Goal: Task Accomplishment & Management: Manage account settings

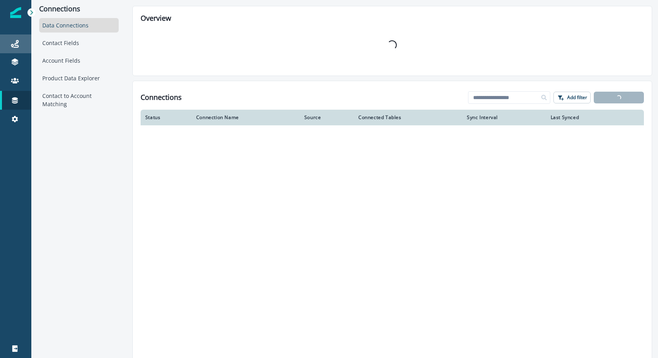
click at [15, 39] on link "Journeys" at bounding box center [15, 43] width 31 height 19
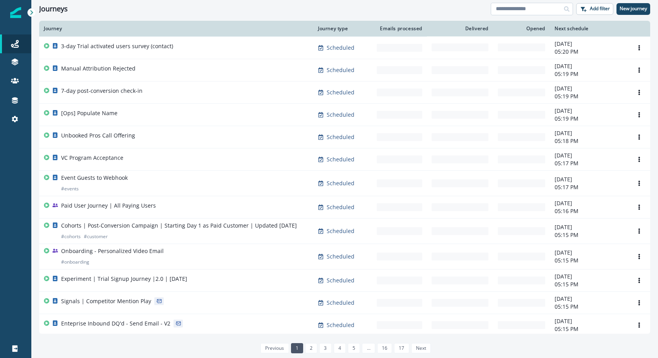
click at [531, 10] on input at bounding box center [531, 9] width 82 height 13
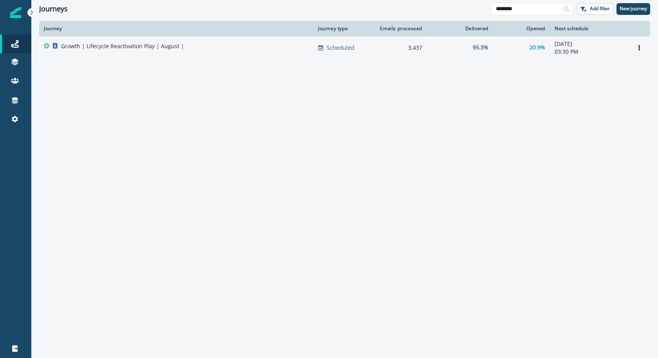
type input "********"
click at [227, 51] on div "Growth | Lifecycle Reactivation Play | August |" at bounding box center [176, 47] width 265 height 11
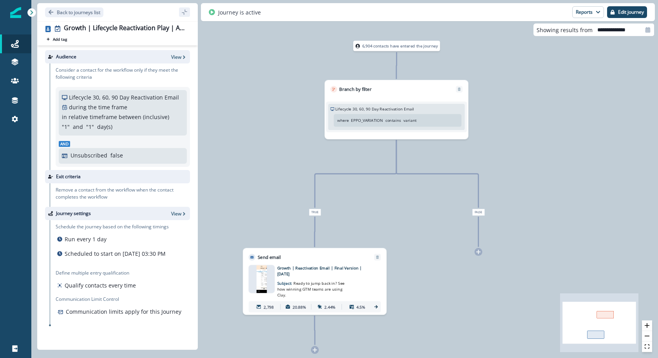
drag, startPoint x: 254, startPoint y: 135, endPoint x: 301, endPoint y: 155, distance: 50.3
click at [301, 155] on div "6,904 contacts have entered the journey Branch by filter Lifecycle 30, 60, 90 D…" at bounding box center [344, 179] width 626 height 358
click at [262, 304] on div "2,798" at bounding box center [265, 306] width 28 height 10
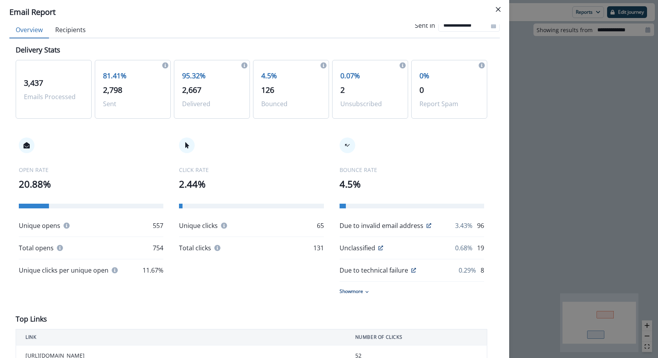
scroll to position [11, 0]
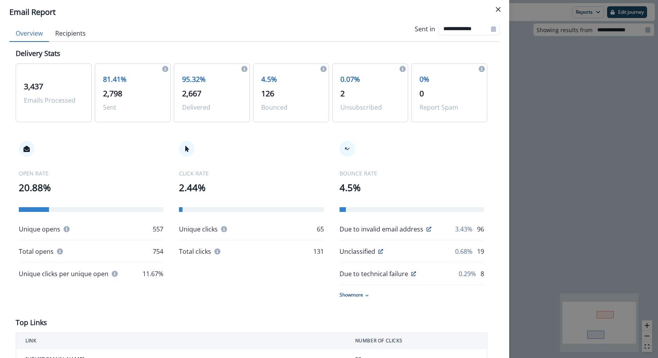
click at [551, 143] on div "**********" at bounding box center [329, 179] width 658 height 358
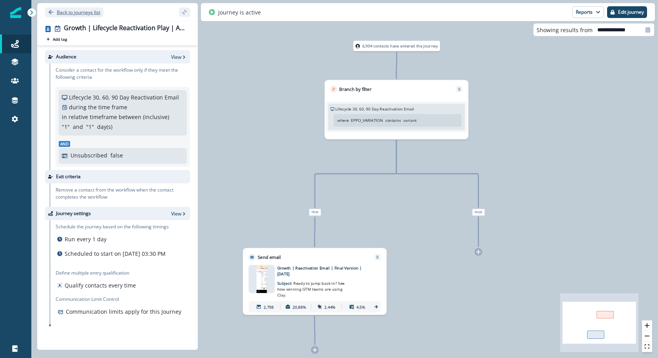
click at [70, 15] on p "Back to journeys list" at bounding box center [78, 12] width 43 height 7
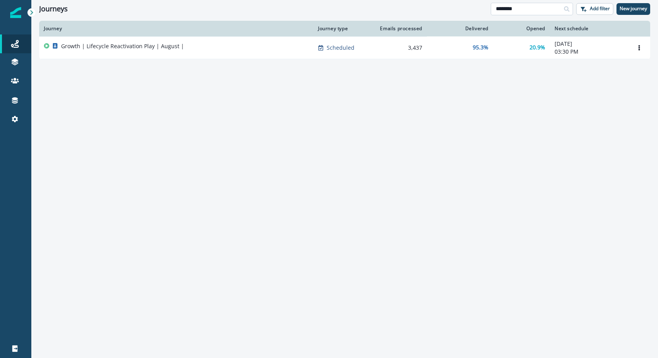
click at [560, 7] on input "********" at bounding box center [531, 9] width 82 height 13
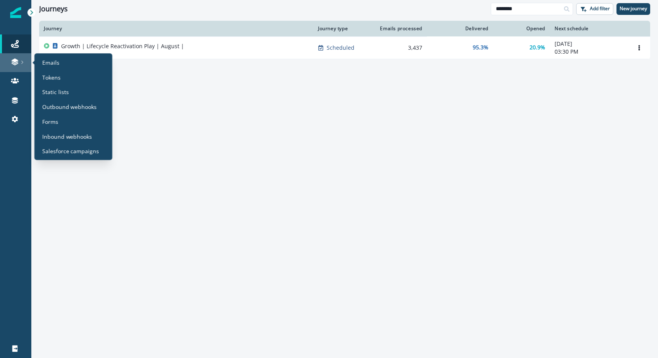
click at [20, 54] on link at bounding box center [15, 62] width 31 height 19
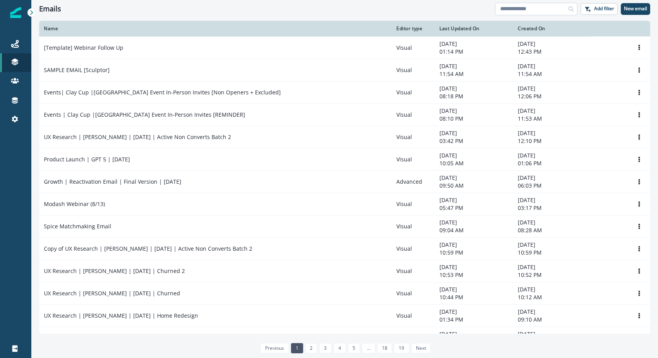
click at [515, 6] on input at bounding box center [536, 9] width 82 height 13
type input "********"
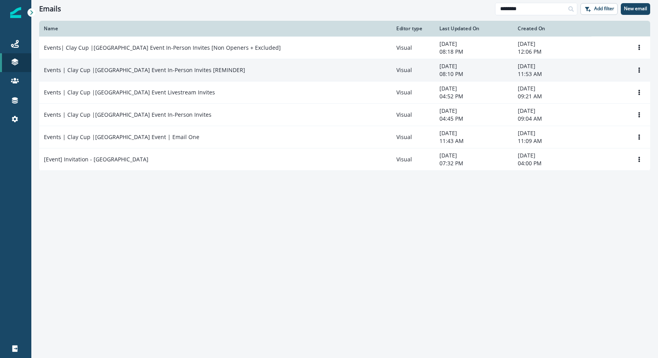
click at [168, 64] on td "Events | Clay Cup |[GEOGRAPHIC_DATA] Event In-Person Invites [REMINDER]" at bounding box center [215, 70] width 352 height 22
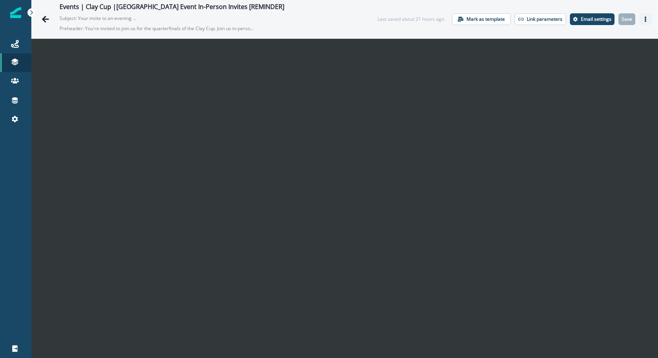
click at [642, 16] on button "Actions" at bounding box center [645, 19] width 13 height 12
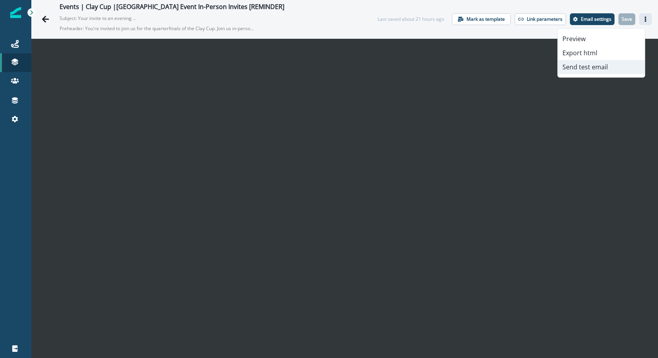
click at [615, 69] on button "Send test email" at bounding box center [600, 67] width 87 height 14
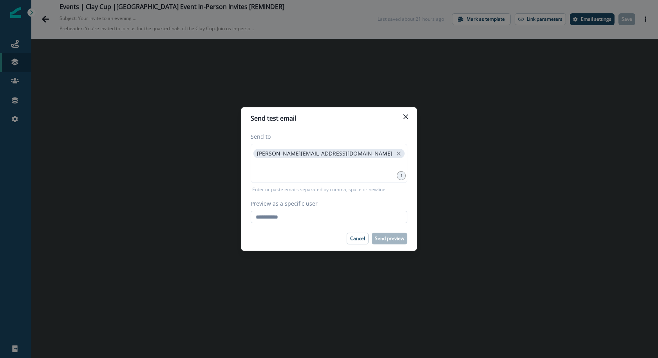
click at [388, 217] on body "A newer version of Inflection.io is available. Refresh your page to load the la…" at bounding box center [329, 179] width 658 height 358
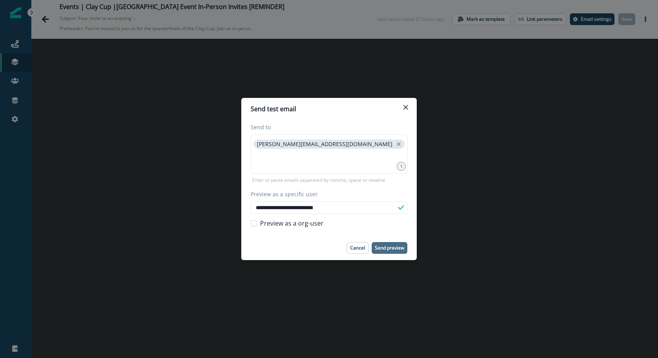
type input "**********"
click at [389, 247] on p "Send preview" at bounding box center [389, 247] width 29 height 5
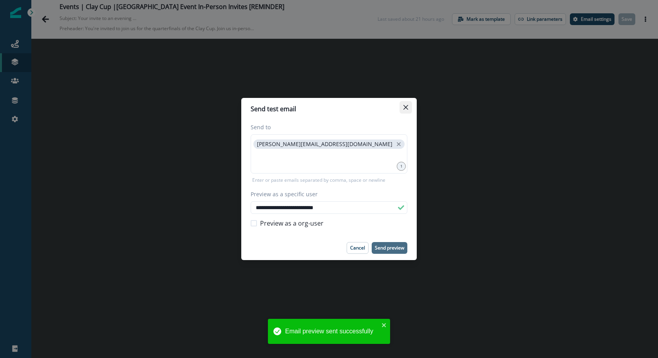
click at [410, 106] on button "Close" at bounding box center [405, 107] width 13 height 13
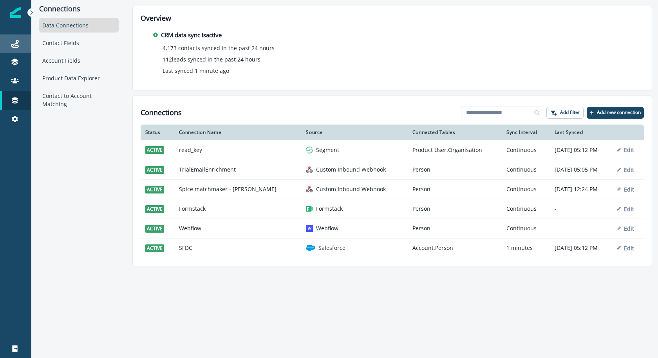
click at [11, 48] on div "Journeys" at bounding box center [15, 43] width 25 height 9
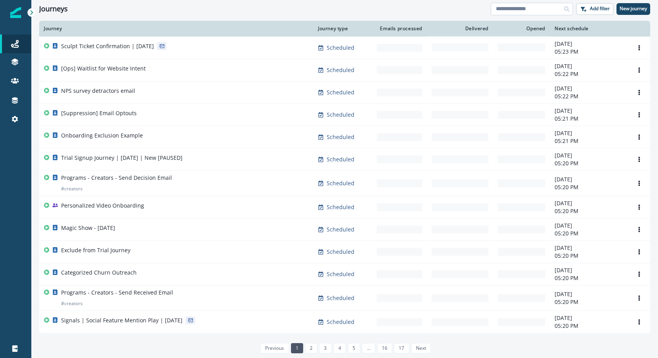
click at [538, 3] on input at bounding box center [531, 9] width 82 height 13
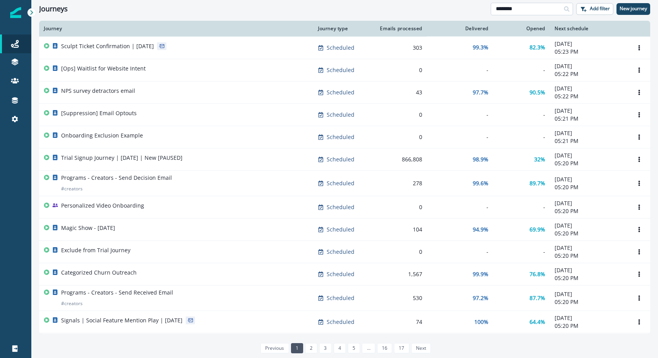
type input "********"
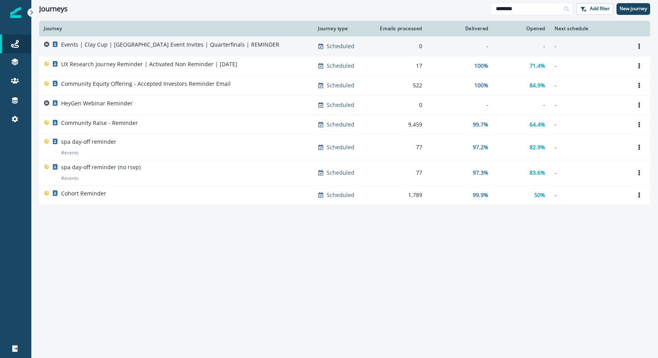
click at [216, 49] on div "Events | Clay Cup | Thailand Event Invites | Quarterfinals | REMINDER" at bounding box center [170, 46] width 218 height 11
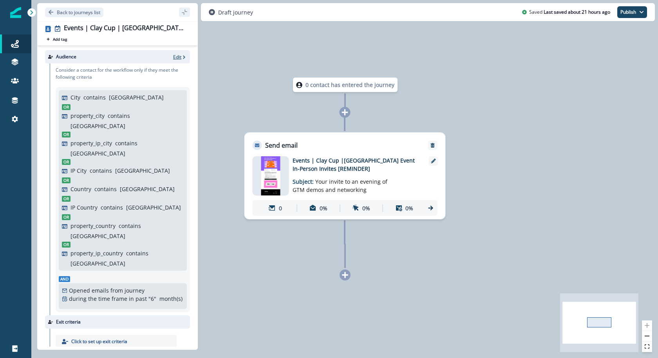
click at [173, 55] on p "Edit" at bounding box center [177, 57] width 8 height 7
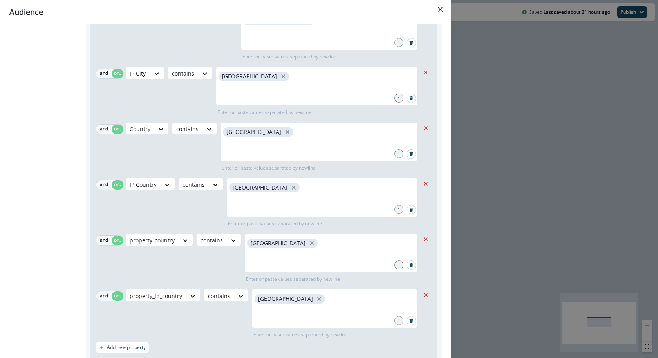
scroll to position [335, 0]
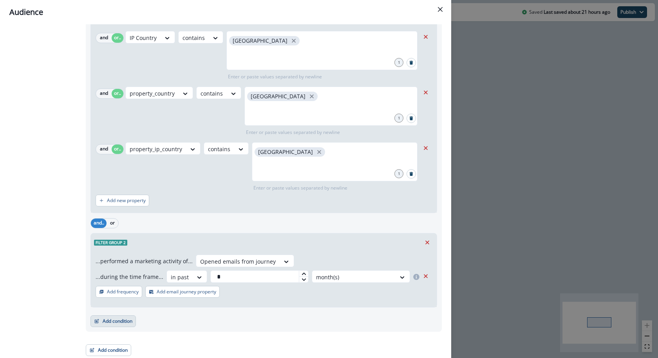
click at [121, 324] on button "Add condition" at bounding box center [112, 321] width 45 height 12
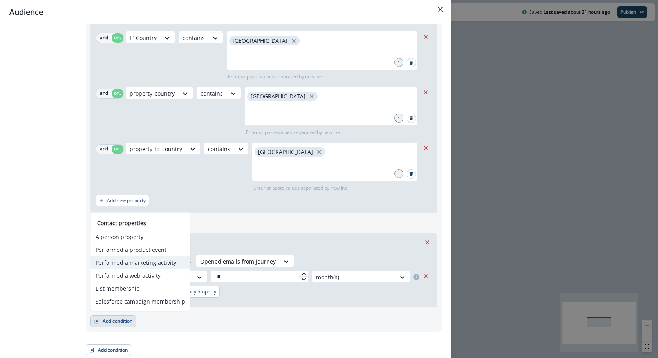
click at [141, 260] on button "Performed a marketing activity" at bounding box center [140, 262] width 99 height 13
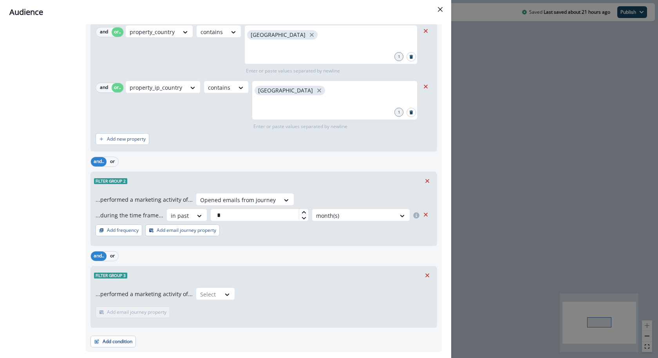
scroll to position [414, 0]
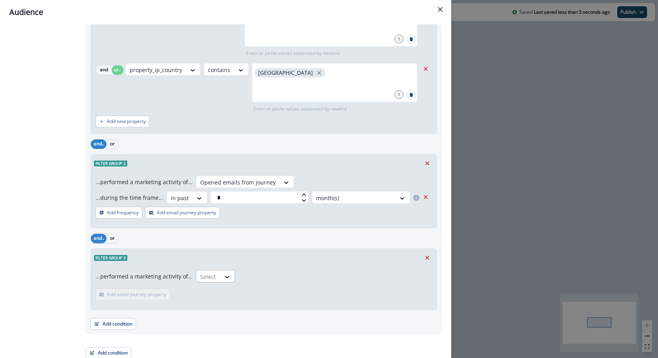
click at [204, 273] on div at bounding box center [208, 277] width 16 height 10
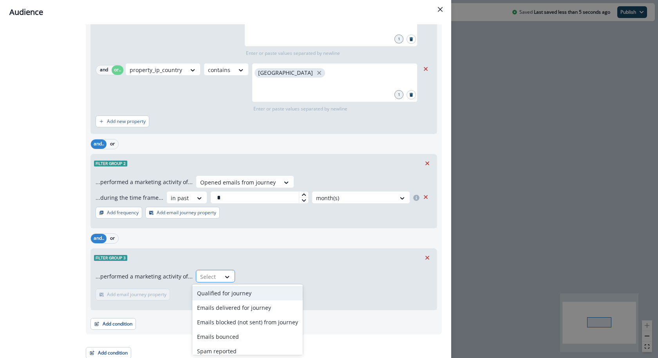
scroll to position [416, 0]
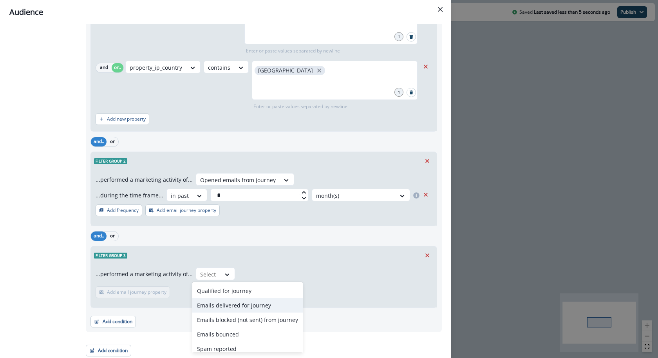
click at [201, 301] on div "Emails delivered for journey" at bounding box center [247, 305] width 110 height 14
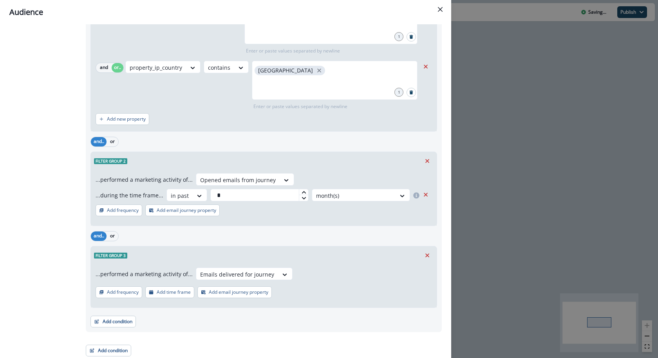
click at [133, 287] on button "Add frequency" at bounding box center [119, 292] width 47 height 12
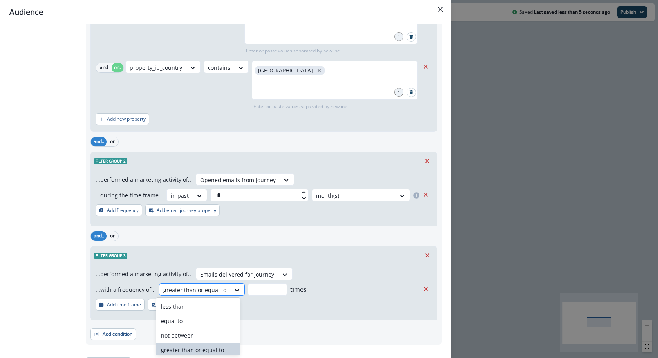
click at [216, 291] on div at bounding box center [194, 290] width 63 height 10
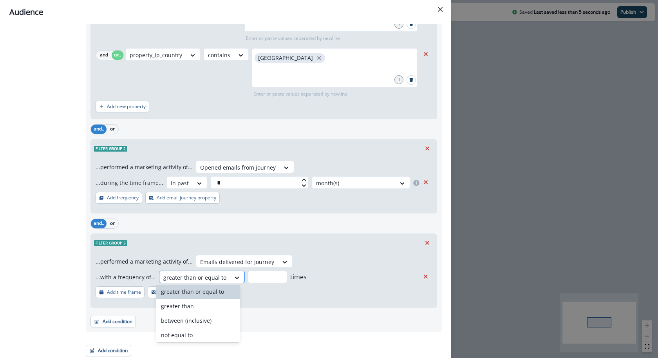
scroll to position [76, 0]
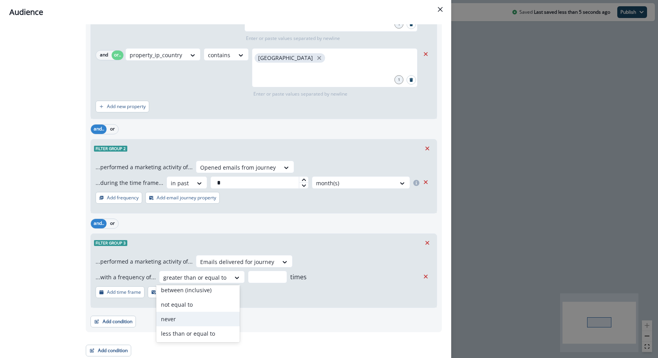
click at [198, 319] on div "never" at bounding box center [197, 319] width 83 height 14
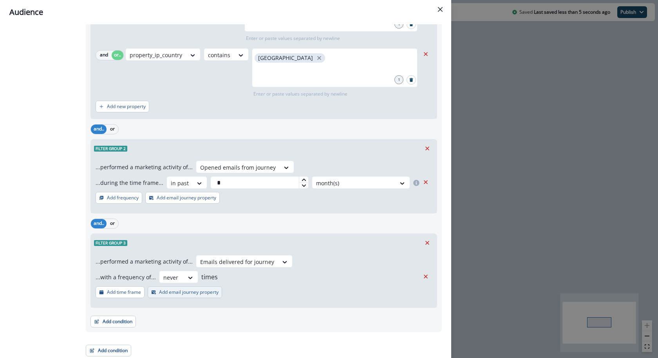
click at [180, 292] on p "Add email journey property" at bounding box center [188, 291] width 59 height 5
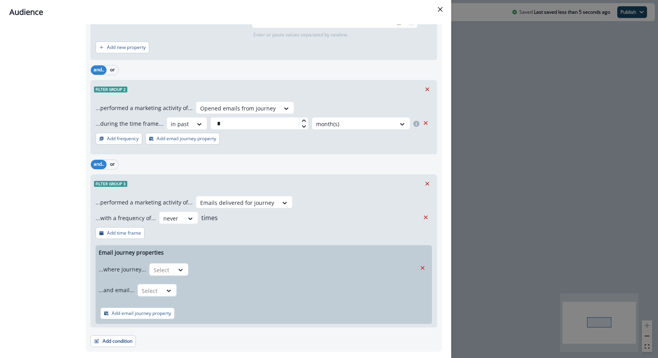
scroll to position [494, 0]
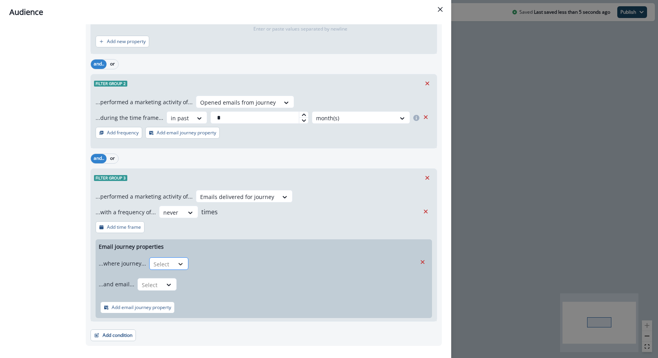
click at [179, 265] on icon at bounding box center [180, 264] width 7 height 8
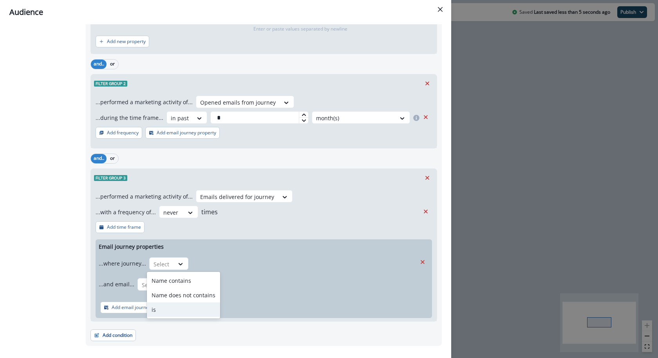
click at [171, 305] on div "is" at bounding box center [183, 309] width 73 height 14
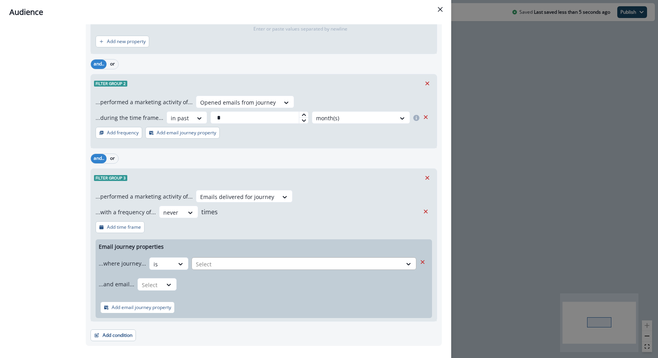
click at [239, 262] on div at bounding box center [297, 264] width 202 height 10
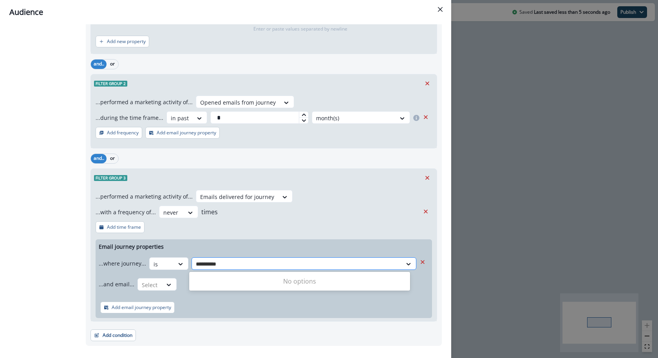
type input "********"
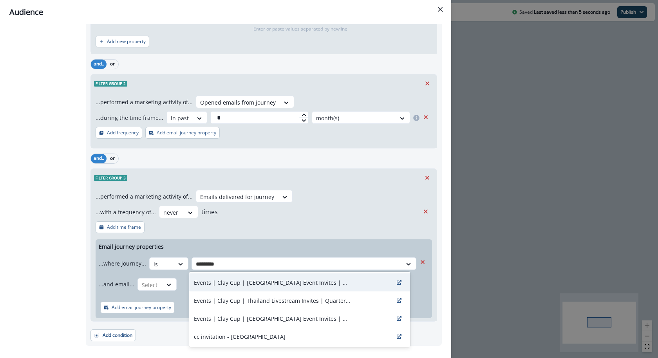
click at [274, 279] on p "Events | Clay Cup | Thailand Event Invites | Quarterfinals | Non-openers and Ex…" at bounding box center [272, 282] width 157 height 8
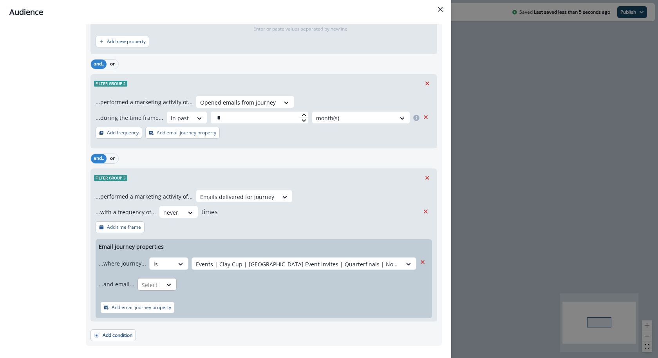
click at [153, 269] on div at bounding box center [161, 264] width 16 height 10
click at [152, 333] on div "is" at bounding box center [171, 330] width 73 height 14
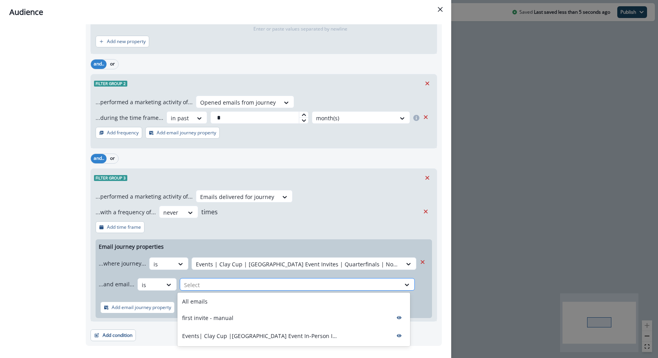
click at [206, 281] on div at bounding box center [290, 285] width 212 height 10
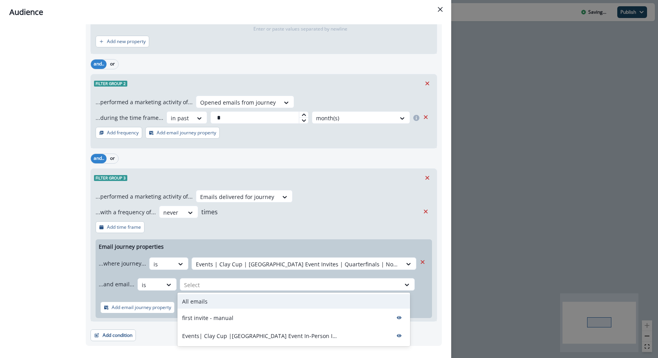
click at [202, 301] on p "All emails" at bounding box center [194, 301] width 25 height 8
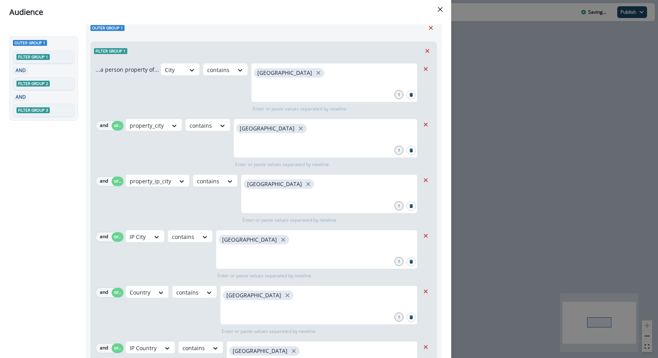
scroll to position [0, 0]
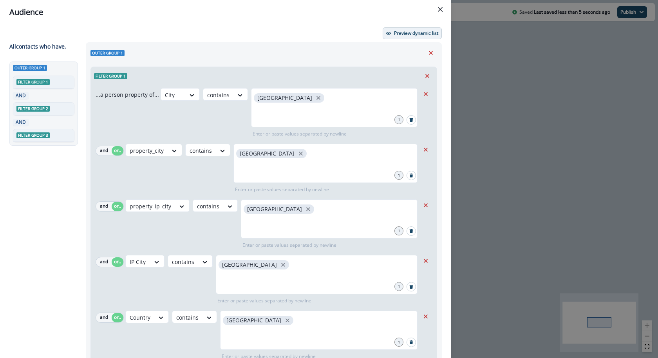
click at [422, 34] on p "Preview dynamic list" at bounding box center [416, 33] width 44 height 5
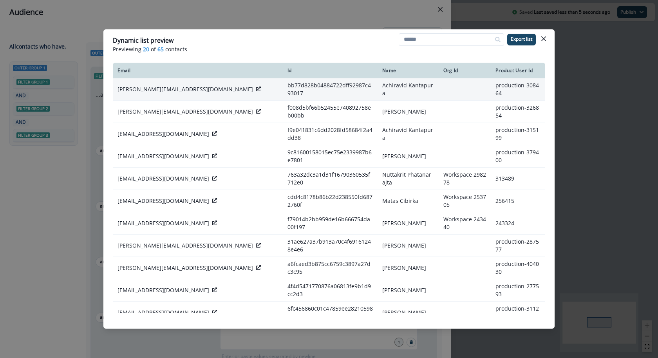
click at [163, 87] on div "alvin@altoai.co" at bounding box center [197, 89] width 160 height 8
click at [256, 88] on icon at bounding box center [258, 89] width 5 height 5
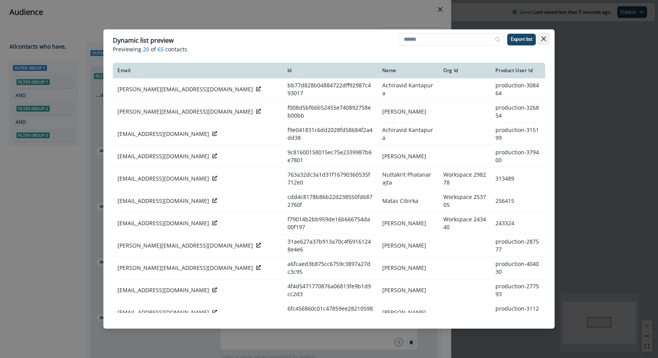
click at [544, 37] on icon "Close" at bounding box center [543, 38] width 5 height 5
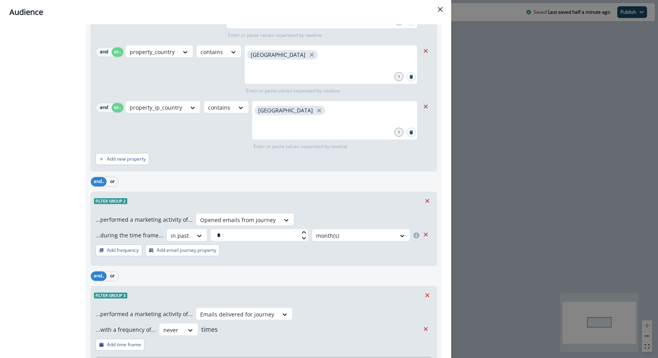
scroll to position [124, 0]
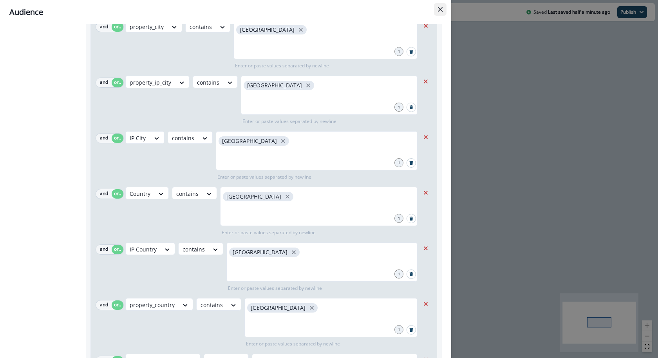
click at [442, 7] on icon "Close" at bounding box center [440, 9] width 5 height 5
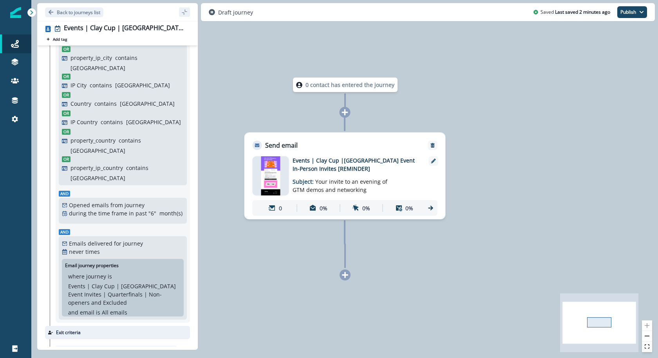
scroll to position [0, 0]
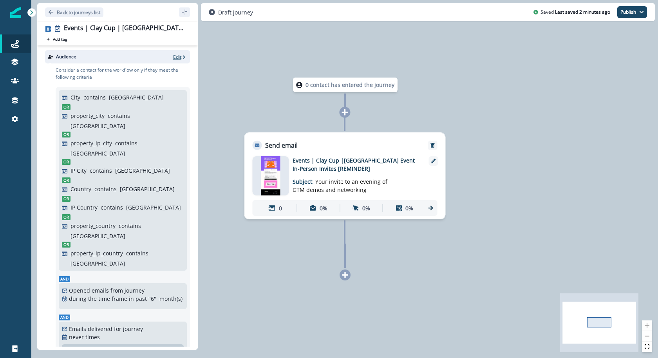
click at [173, 54] on p "Edit" at bounding box center [177, 57] width 8 height 7
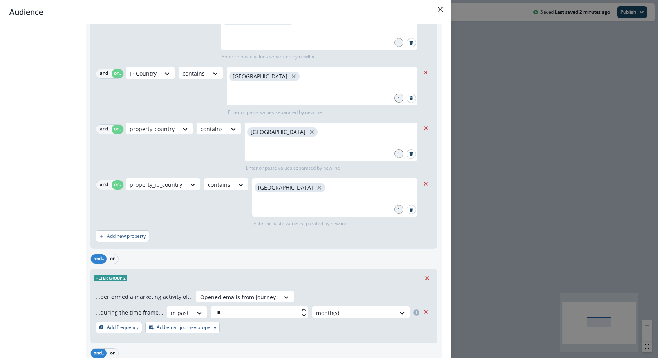
scroll to position [508, 0]
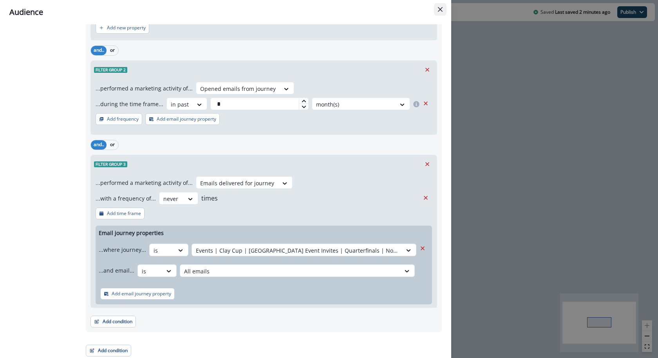
click at [442, 8] on icon "Close" at bounding box center [440, 9] width 5 height 5
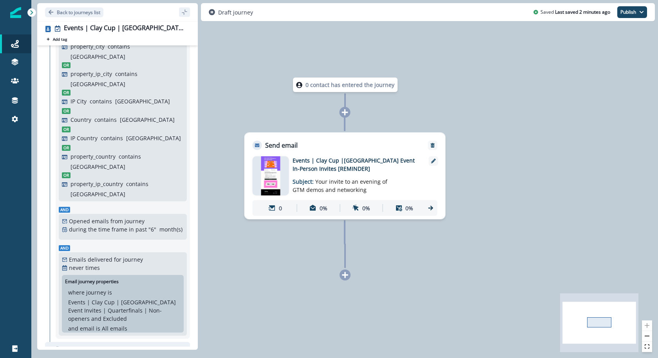
scroll to position [155, 0]
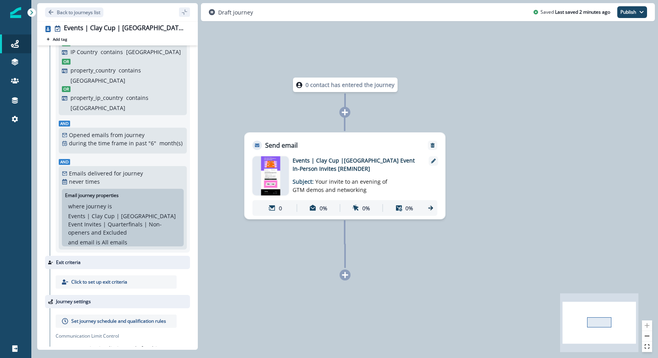
click at [110, 317] on p "Set journey schedule and qualification rules" at bounding box center [118, 320] width 95 height 7
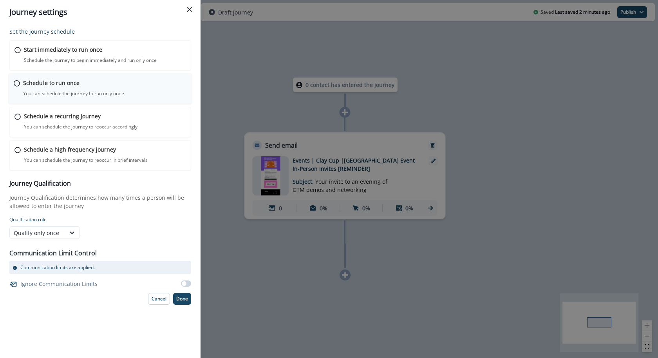
click at [105, 94] on p "You can schedule the journey to run only once" at bounding box center [73, 93] width 101 height 7
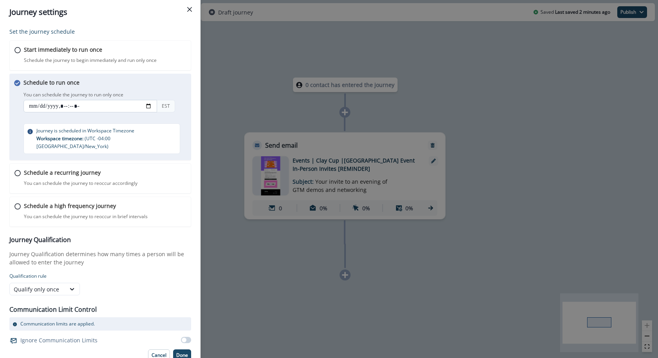
click at [151, 102] on input "datetime-local" at bounding box center [89, 106] width 133 height 13
type input "**********"
click at [159, 78] on div "Schedule to run once You can schedule the journey to run only once You can sche…" at bounding box center [107, 116] width 168 height 76
click at [179, 352] on p "Done" at bounding box center [182, 354] width 12 height 5
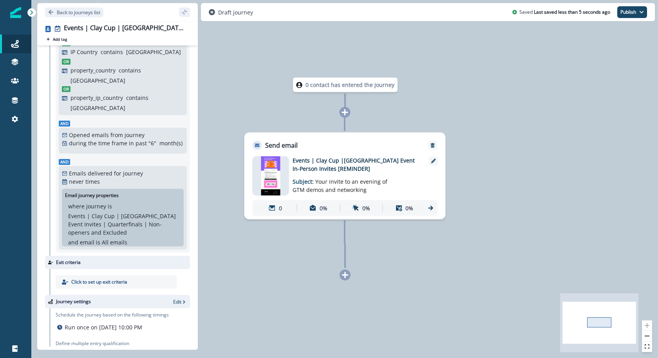
click at [270, 186] on img at bounding box center [270, 175] width 19 height 39
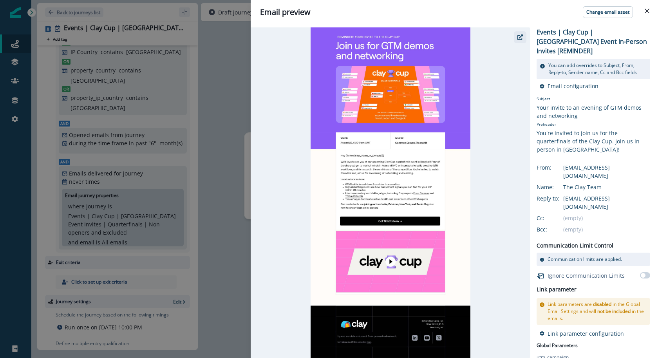
click at [521, 39] on icon "button" at bounding box center [519, 36] width 5 height 5
click at [234, 86] on div "Email preview Change email asset Events | Clay Cup |Thailand Event In-Person In…" at bounding box center [329, 179] width 658 height 358
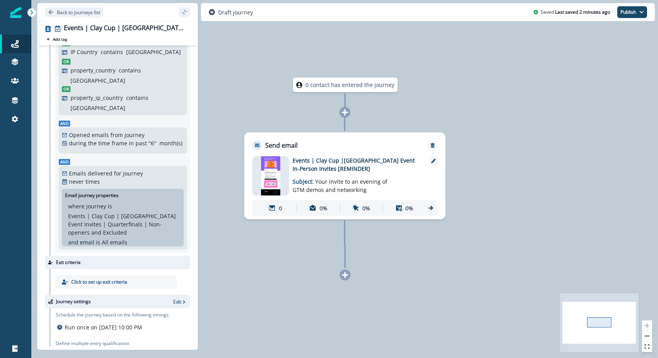
click at [265, 183] on img at bounding box center [270, 175] width 19 height 39
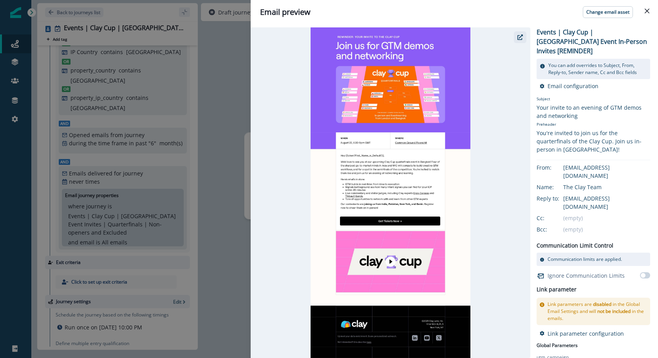
click at [517, 38] on icon "button" at bounding box center [519, 36] width 5 height 5
click at [518, 35] on icon "button" at bounding box center [519, 36] width 5 height 5
click at [243, 124] on div "Email preview Change email asset Events | Clay Cup |Thailand Event In-Person In…" at bounding box center [329, 179] width 658 height 358
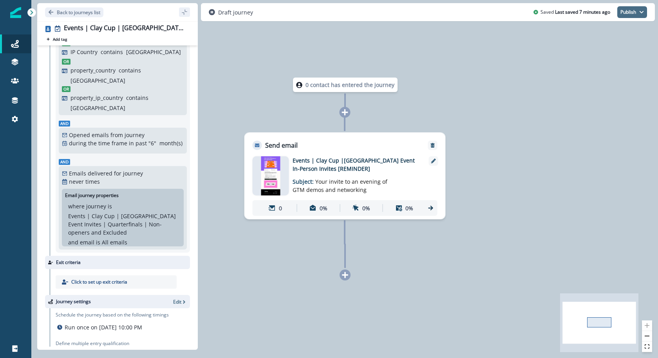
click at [639, 10] on icon "button" at bounding box center [641, 12] width 5 height 5
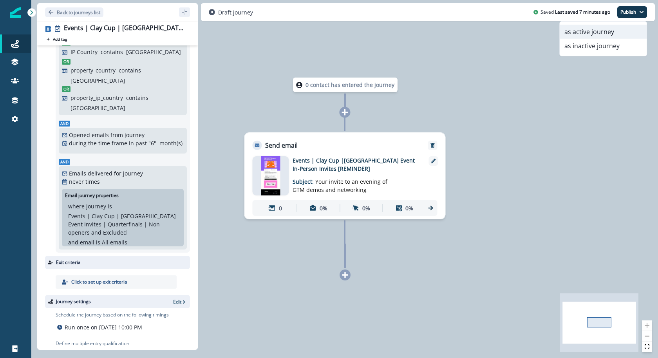
click at [627, 29] on button "as active journey" at bounding box center [602, 32] width 87 height 14
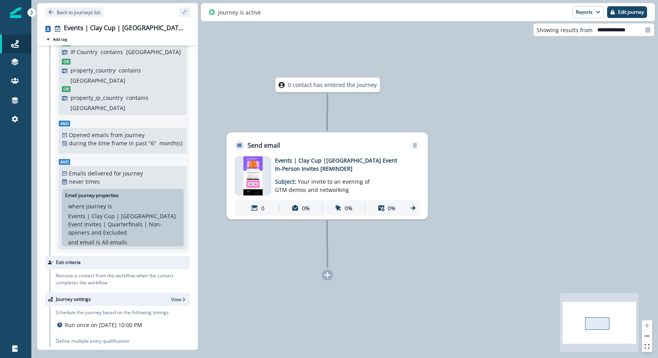
click at [251, 174] on img at bounding box center [252, 175] width 19 height 39
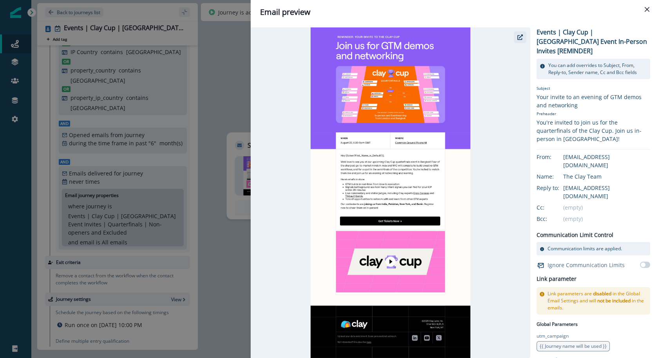
click at [519, 39] on icon "button" at bounding box center [519, 36] width 5 height 5
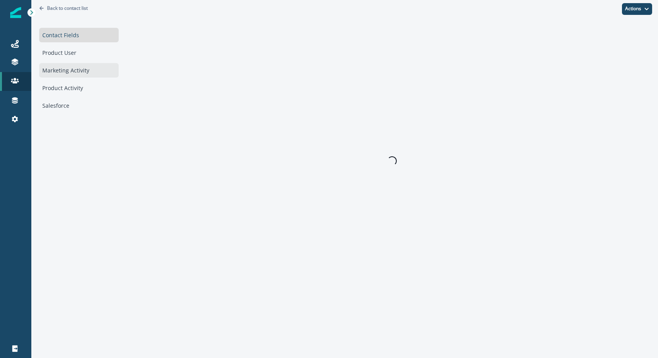
click at [81, 71] on div "Marketing Activity" at bounding box center [78, 70] width 79 height 14
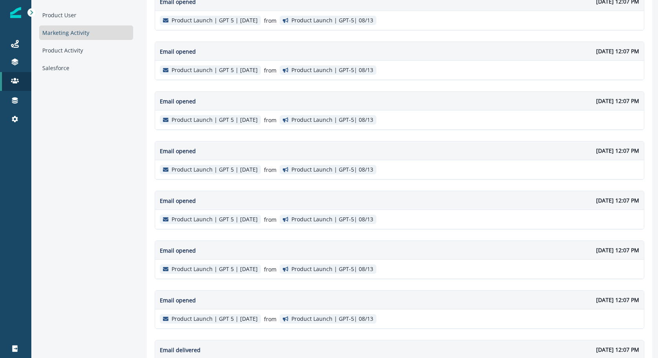
scroll to position [36, 0]
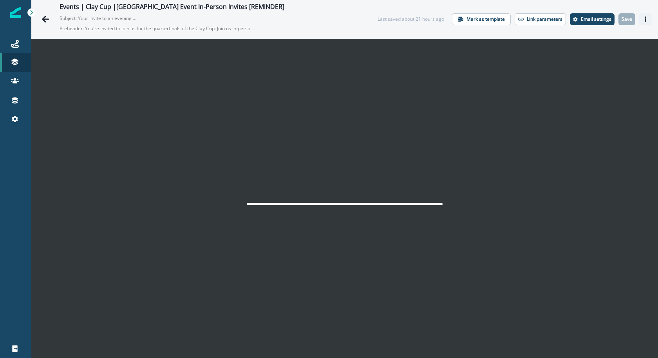
click at [644, 19] on icon "Actions" at bounding box center [645, 18] width 2 height 5
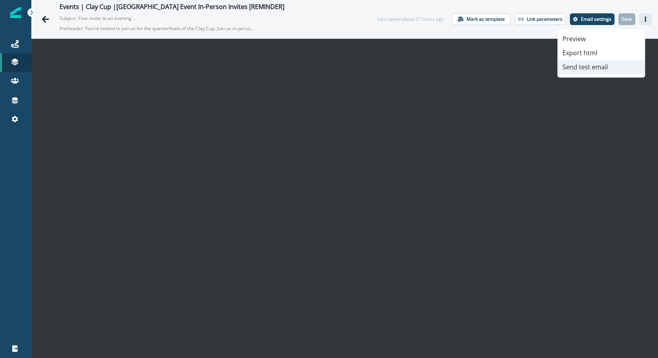
click at [610, 65] on button "Send test email" at bounding box center [600, 67] width 87 height 14
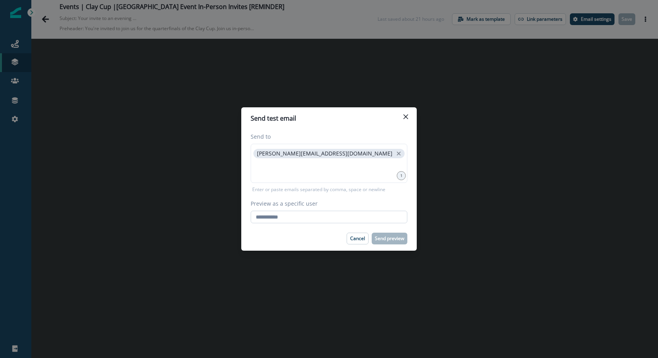
click at [366, 221] on input "Preview as a specific user" at bounding box center [329, 217] width 157 height 13
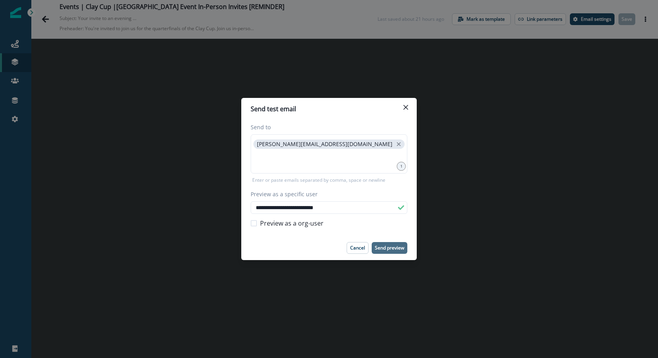
type input "**********"
click at [393, 253] on button "Send preview" at bounding box center [389, 248] width 36 height 12
click at [407, 110] on button "Close" at bounding box center [405, 107] width 13 height 13
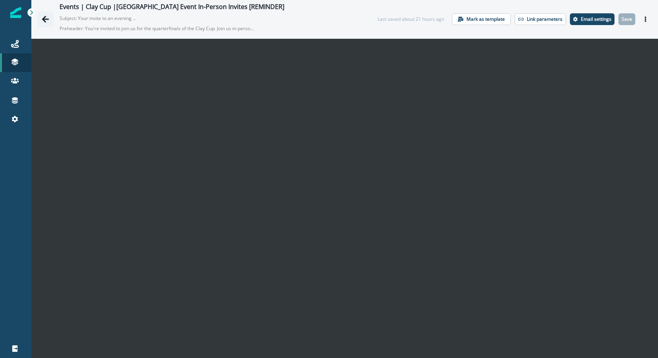
click at [43, 16] on icon "Go back" at bounding box center [45, 19] width 8 height 8
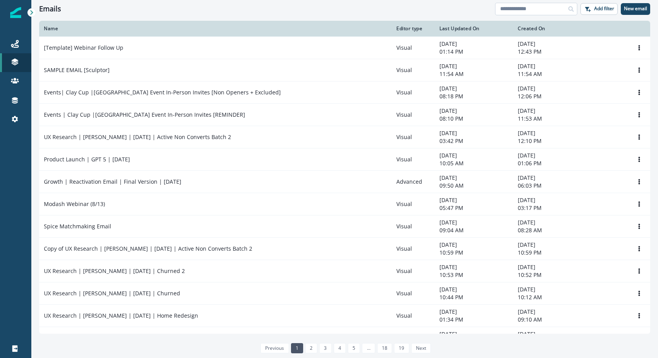
click at [509, 12] on input at bounding box center [536, 9] width 82 height 13
type input "********"
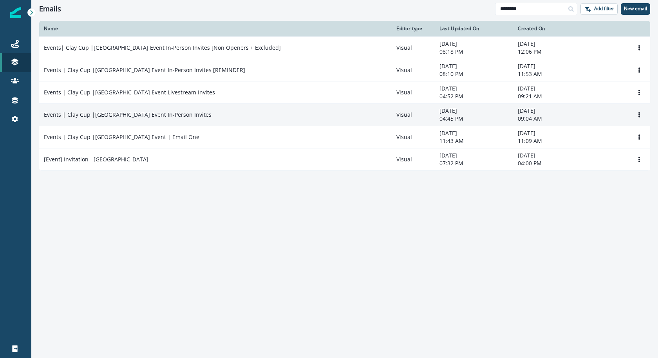
click at [132, 117] on p "Events | Clay Cup |Thailand Event In-Person Invites" at bounding box center [128, 115] width 168 height 8
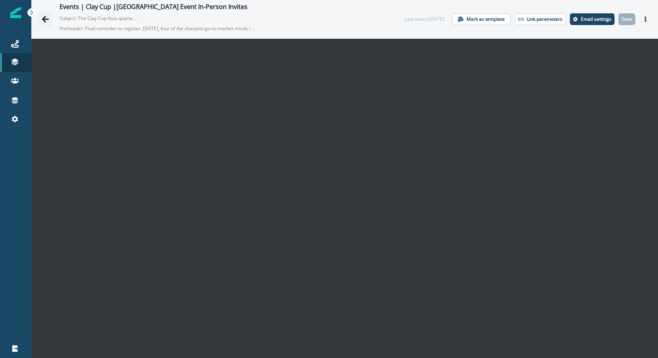
click at [45, 17] on icon "Go back" at bounding box center [45, 19] width 8 height 8
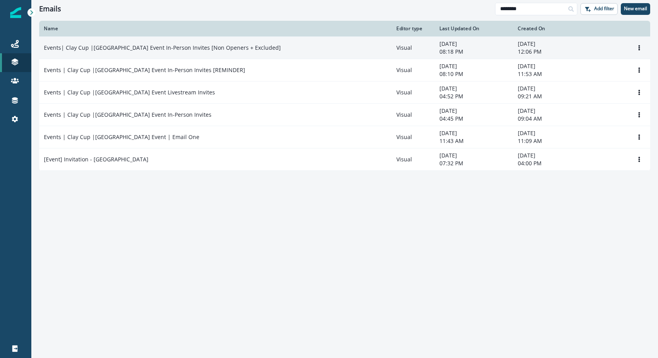
click at [155, 50] on p "Events| Clay Cup |Thailand Event In-Person Invites [Non Openers + Excluded]" at bounding box center [162, 48] width 237 height 8
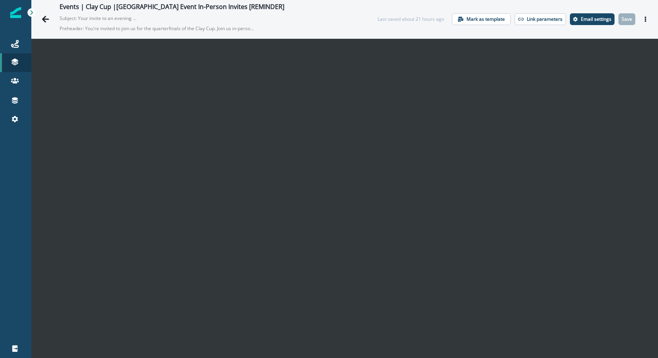
scroll to position [11, 0]
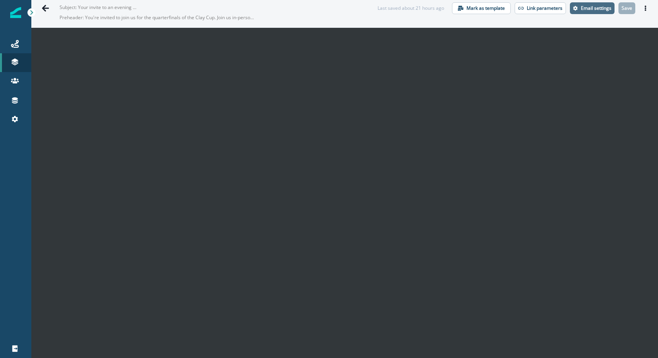
click at [592, 12] on button "Email settings" at bounding box center [592, 8] width 45 height 12
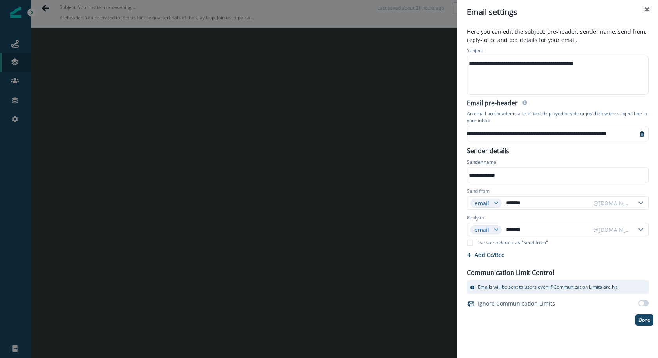
scroll to position [6, 68]
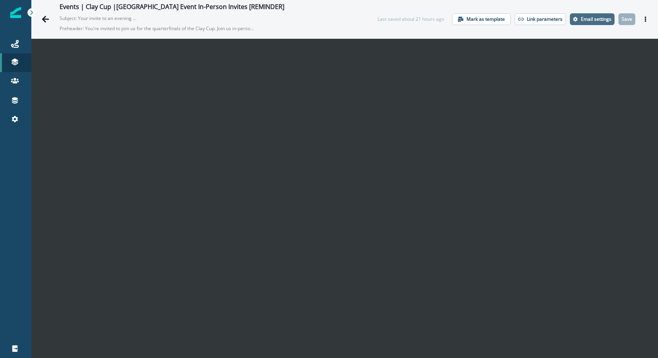
click at [573, 22] on button "Email settings" at bounding box center [592, 19] width 45 height 12
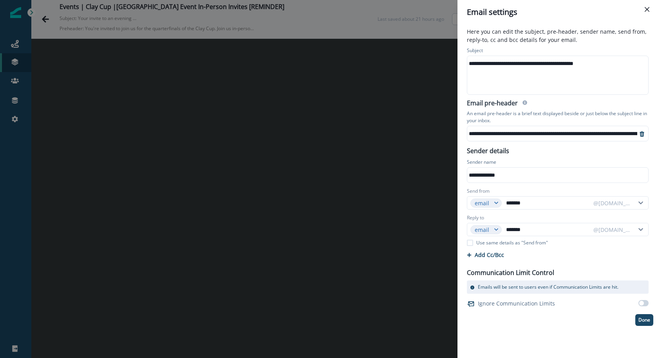
click at [324, 183] on div "**********" at bounding box center [329, 179] width 658 height 358
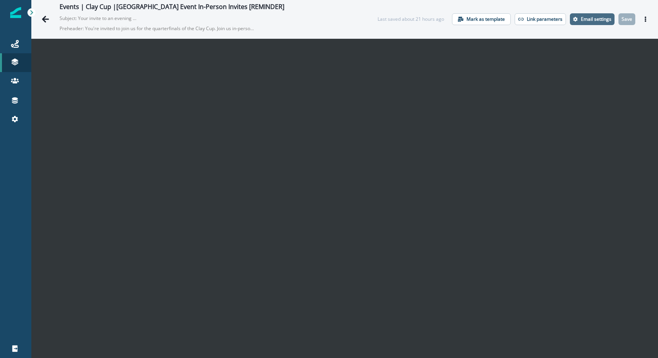
click at [589, 22] on p "Email settings" at bounding box center [596, 18] width 31 height 5
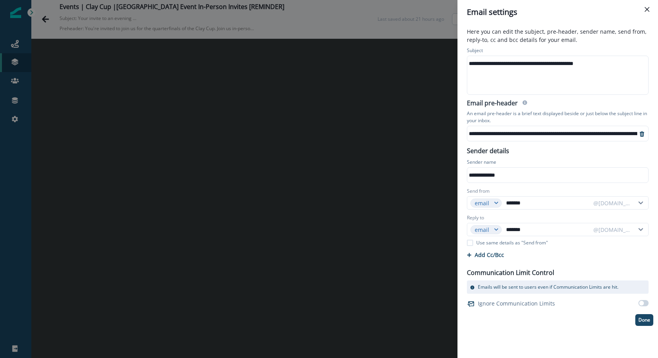
click at [524, 132] on div "**********" at bounding box center [583, 134] width 232 height 12
click at [524, 132] on div "**********" at bounding box center [521, 134] width 232 height 12
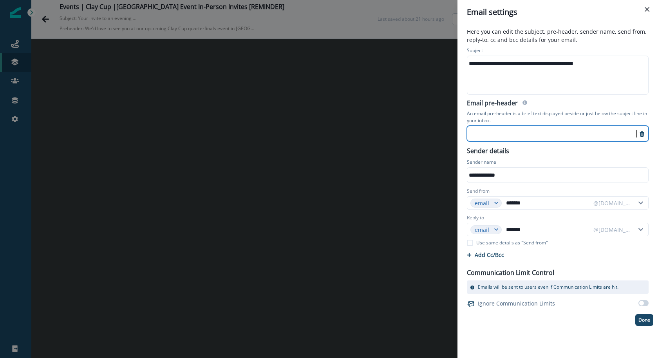
click at [568, 144] on div "**********" at bounding box center [557, 185] width 191 height 280
click at [644, 322] on p "Done" at bounding box center [644, 319] width 12 height 5
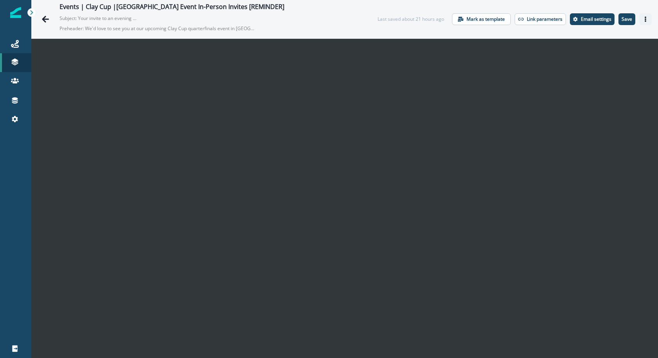
click at [639, 23] on button "Actions" at bounding box center [645, 19] width 13 height 12
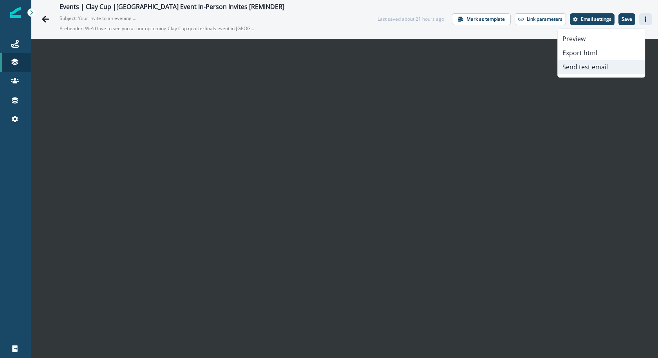
click at [607, 65] on button "Send test email" at bounding box center [600, 67] width 87 height 14
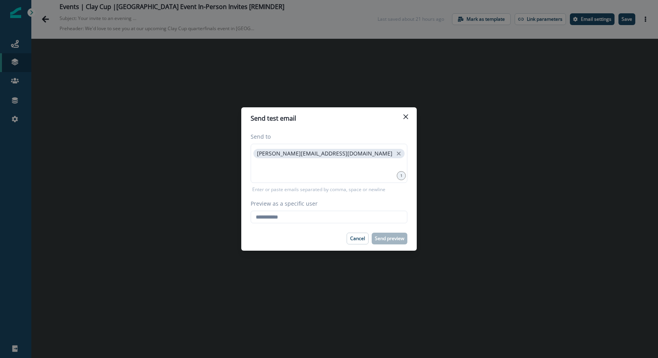
click at [337, 205] on label "Preview as a specific user" at bounding box center [327, 203] width 152 height 8
click at [337, 211] on input "Preview as a specific user" at bounding box center [329, 217] width 157 height 13
click at [330, 215] on input "Preview as a specific user" at bounding box center [329, 217] width 157 height 13
type input "**********"
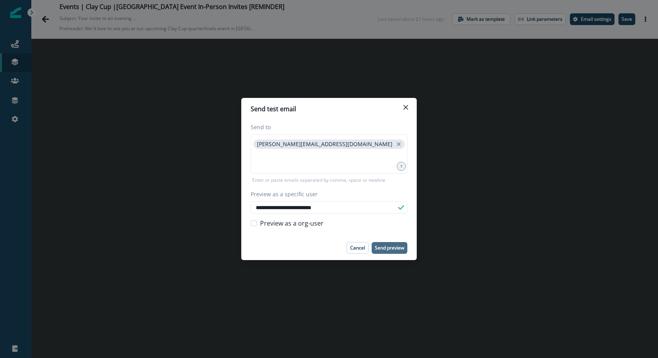
click at [388, 245] on p "Send preview" at bounding box center [389, 247] width 29 height 5
click at [402, 111] on button "Close" at bounding box center [405, 107] width 13 height 13
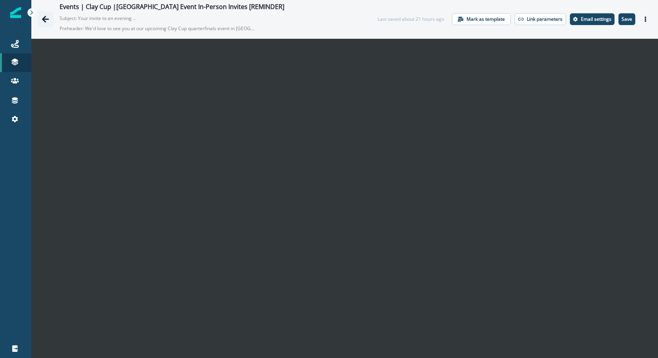
click at [45, 17] on icon "Go back" at bounding box center [45, 19] width 8 height 8
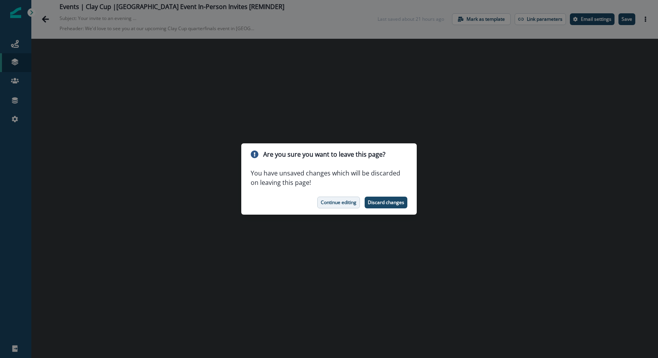
click at [340, 205] on p "Continue editing" at bounding box center [339, 202] width 36 height 5
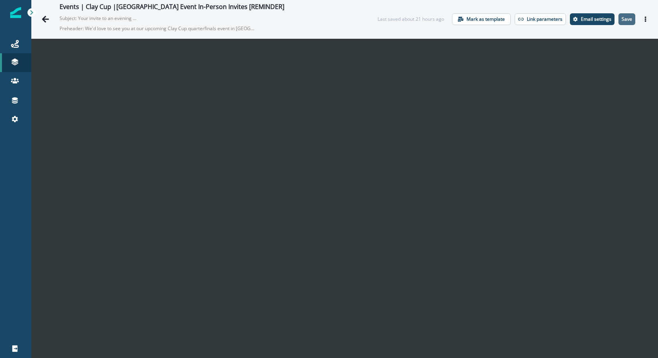
click at [621, 20] on p "Save" at bounding box center [626, 18] width 11 height 5
